Goal: Navigation & Orientation: Find specific page/section

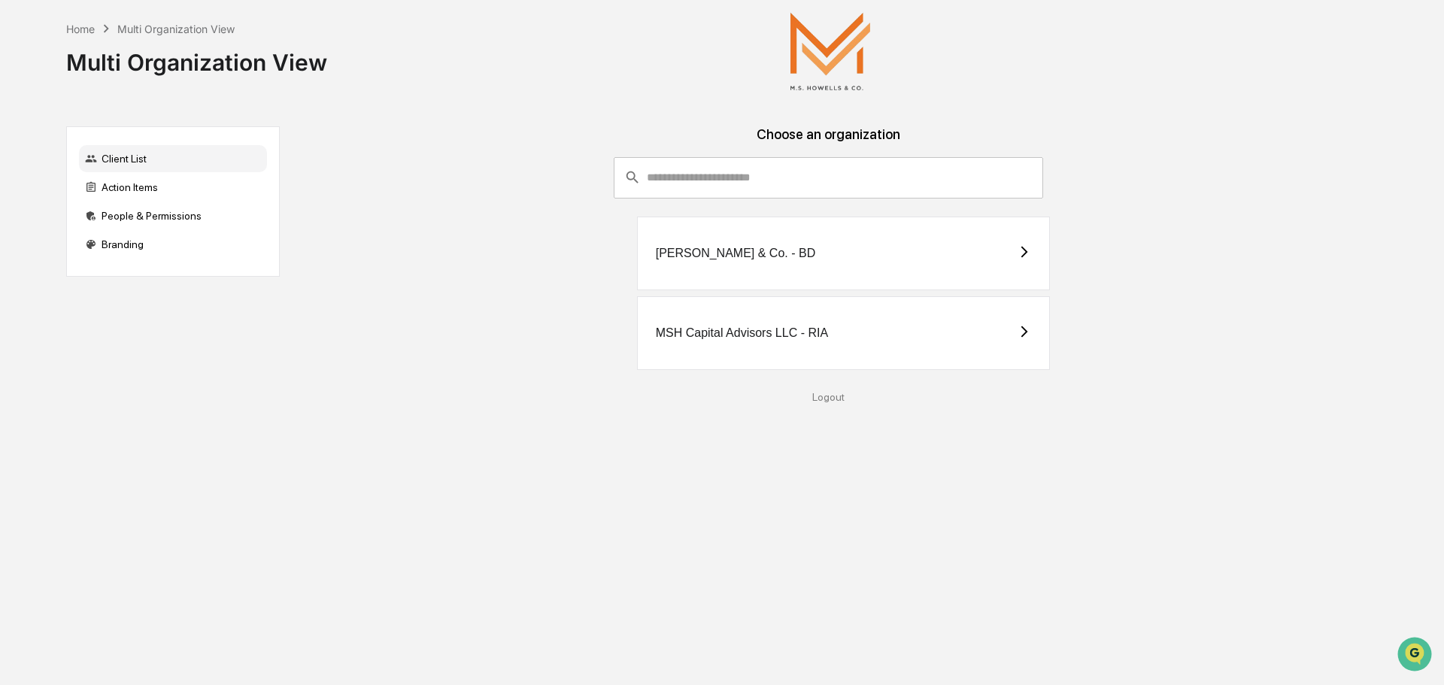
click at [1011, 251] on div "[PERSON_NAME] & Co. - BD" at bounding box center [844, 254] width 414 height 74
